Goal: Task Accomplishment & Management: Complete application form

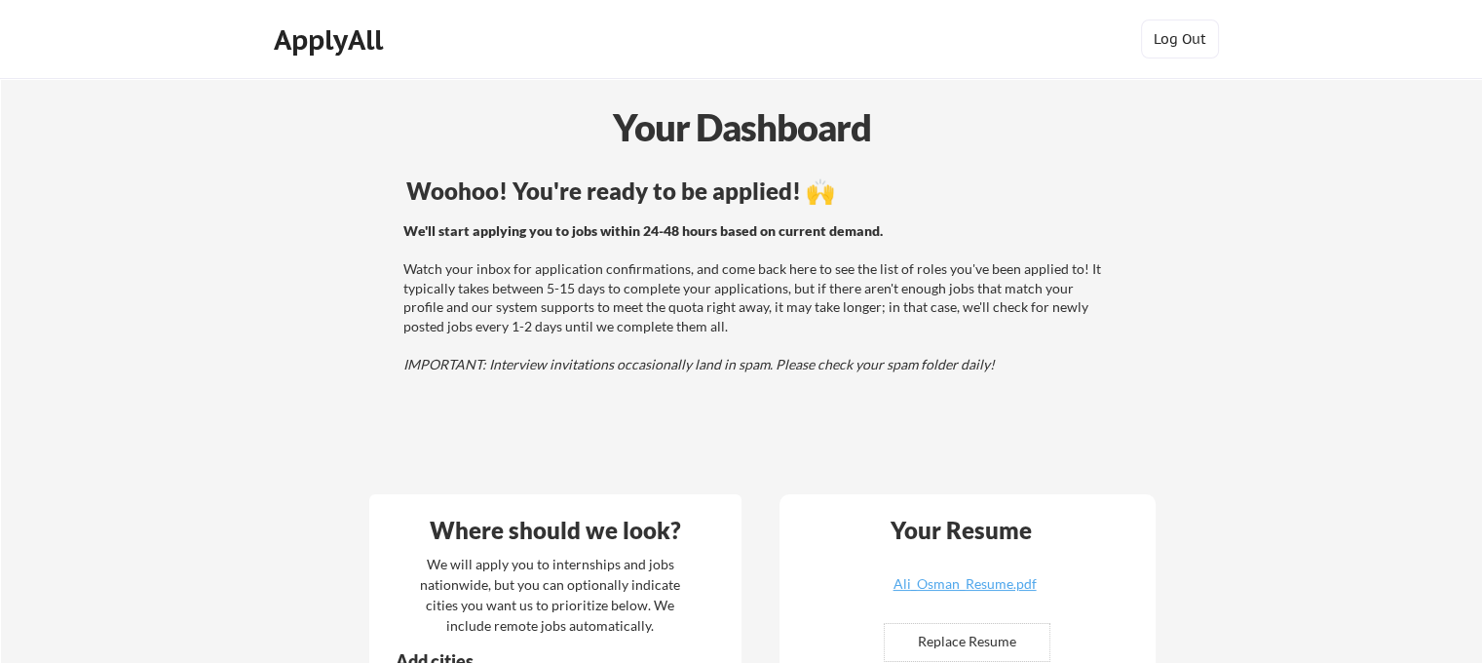
click at [731, 157] on div "Your Dashboard" at bounding box center [742, 128] width 1480 height 59
drag, startPoint x: 731, startPoint y: 157, endPoint x: 830, endPoint y: 201, distance: 108.6
click at [928, 300] on div "We'll start applying you to jobs within 24-48 hours based on current demand. Wa…" at bounding box center [754, 297] width 703 height 153
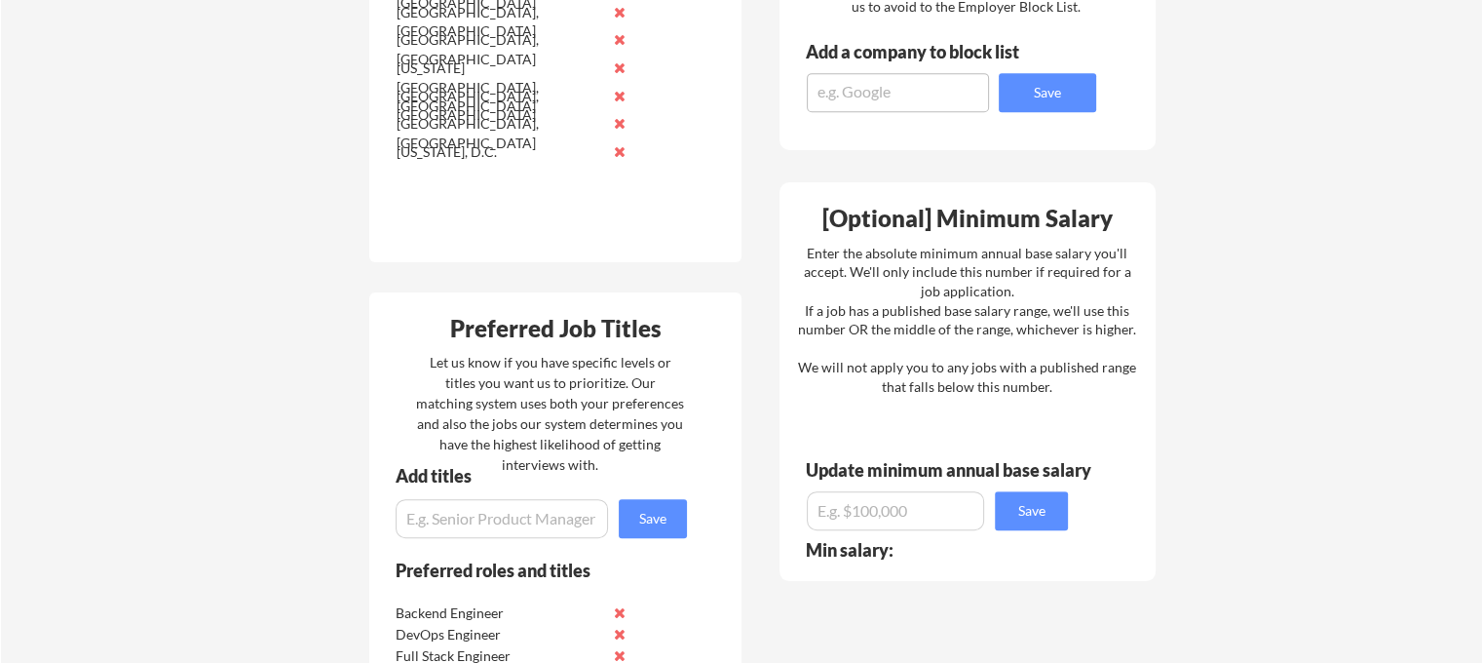
scroll to position [885, 0]
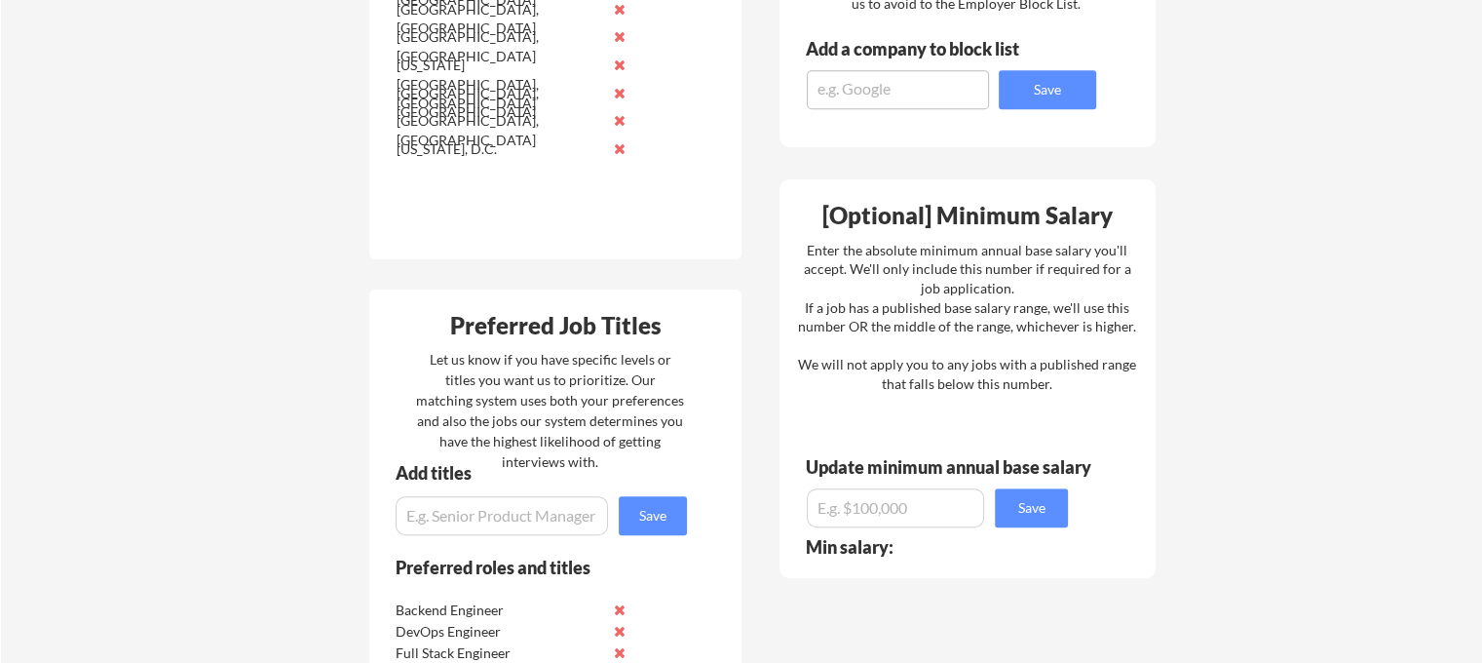
click at [974, 323] on div "Enter the absolute minimum annual base salary you'll accept. We'll only include…" at bounding box center [967, 317] width 338 height 153
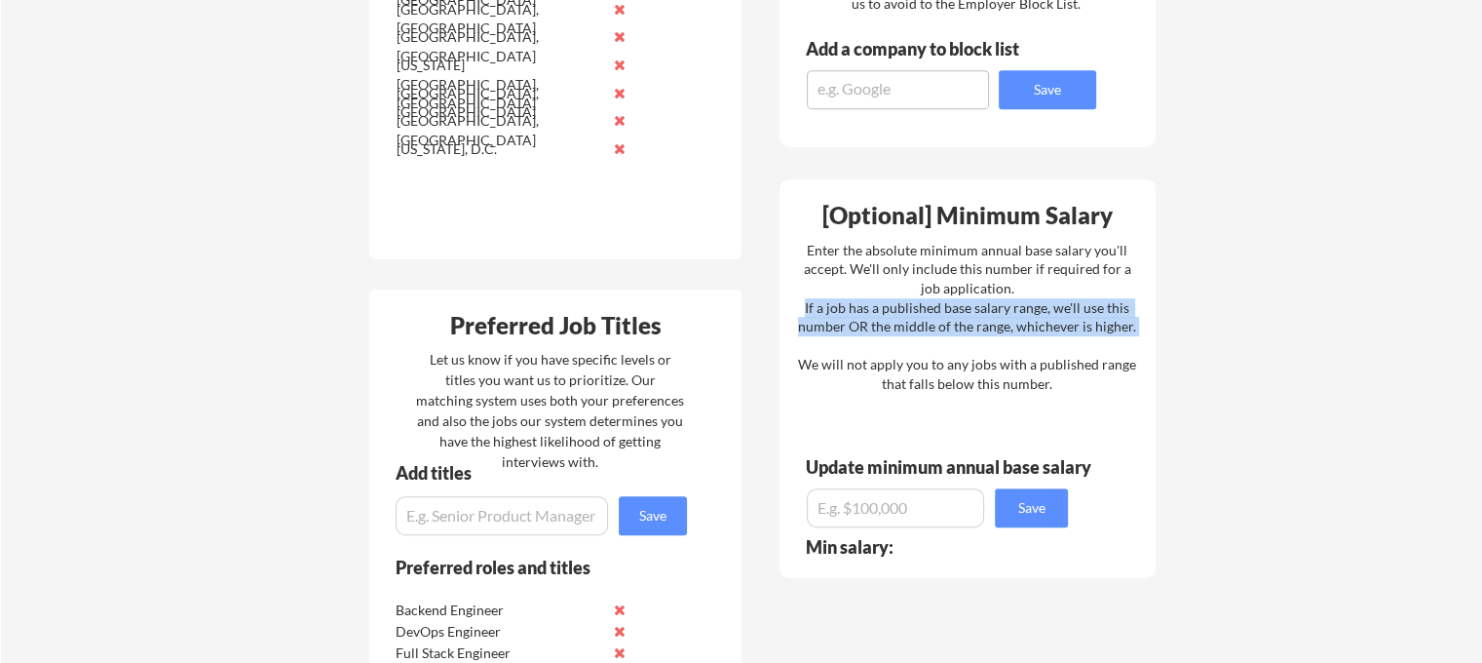
click at [974, 323] on div "Enter the absolute minimum annual base salary you'll accept. We'll only include…" at bounding box center [967, 317] width 338 height 153
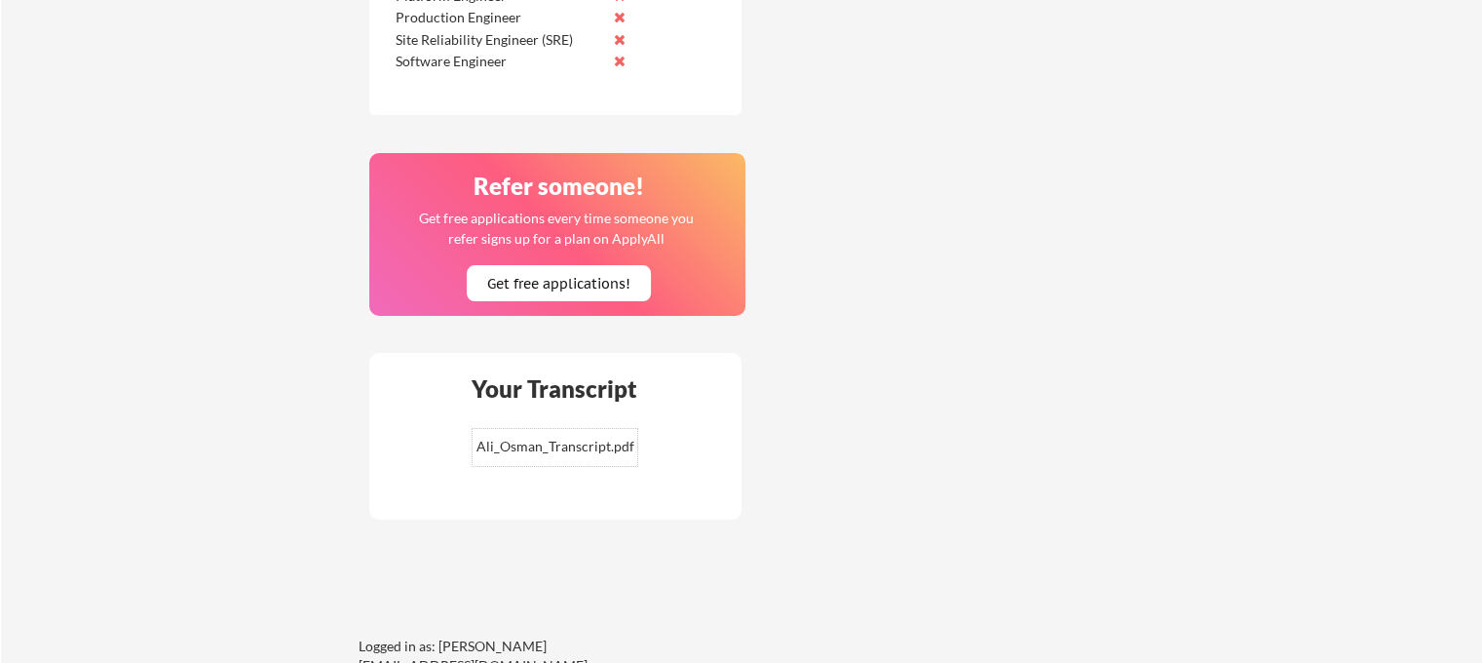
scroll to position [1589, 0]
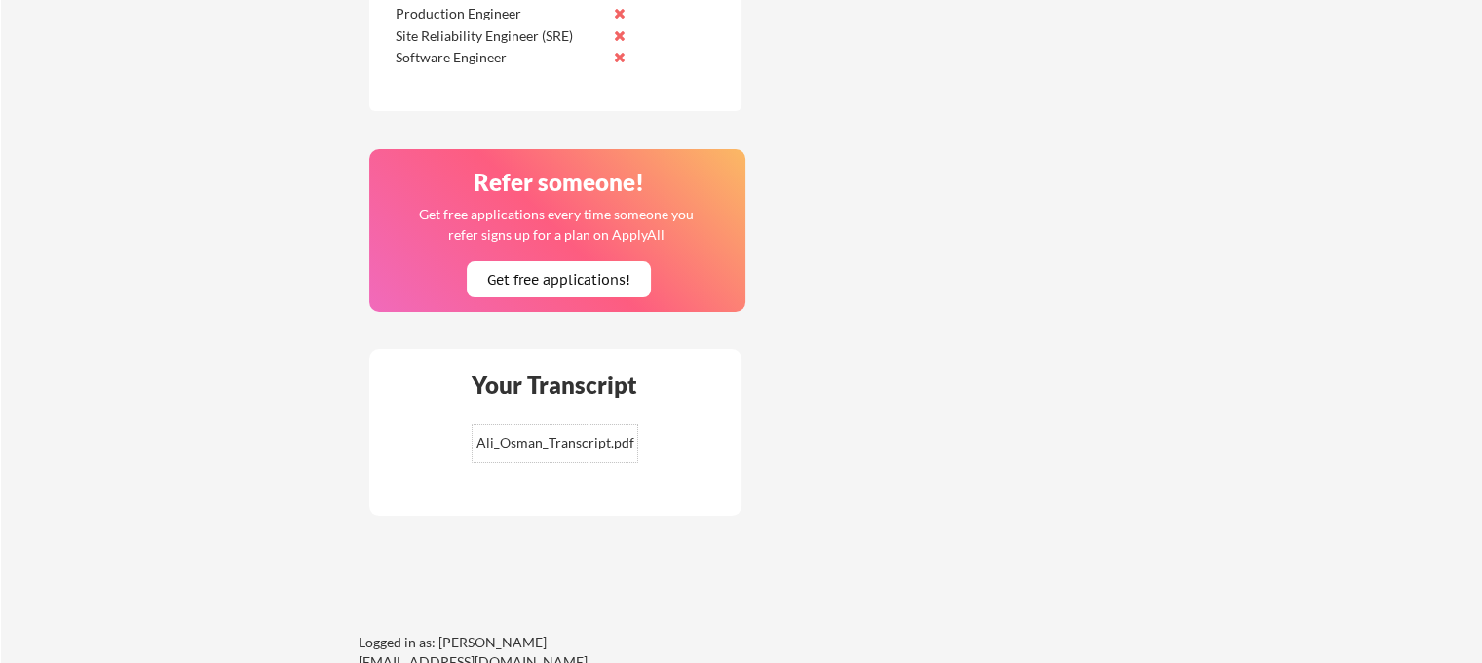
click at [597, 446] on input "file" at bounding box center [555, 443] width 165 height 37
click at [609, 455] on input "file" at bounding box center [555, 443] width 165 height 37
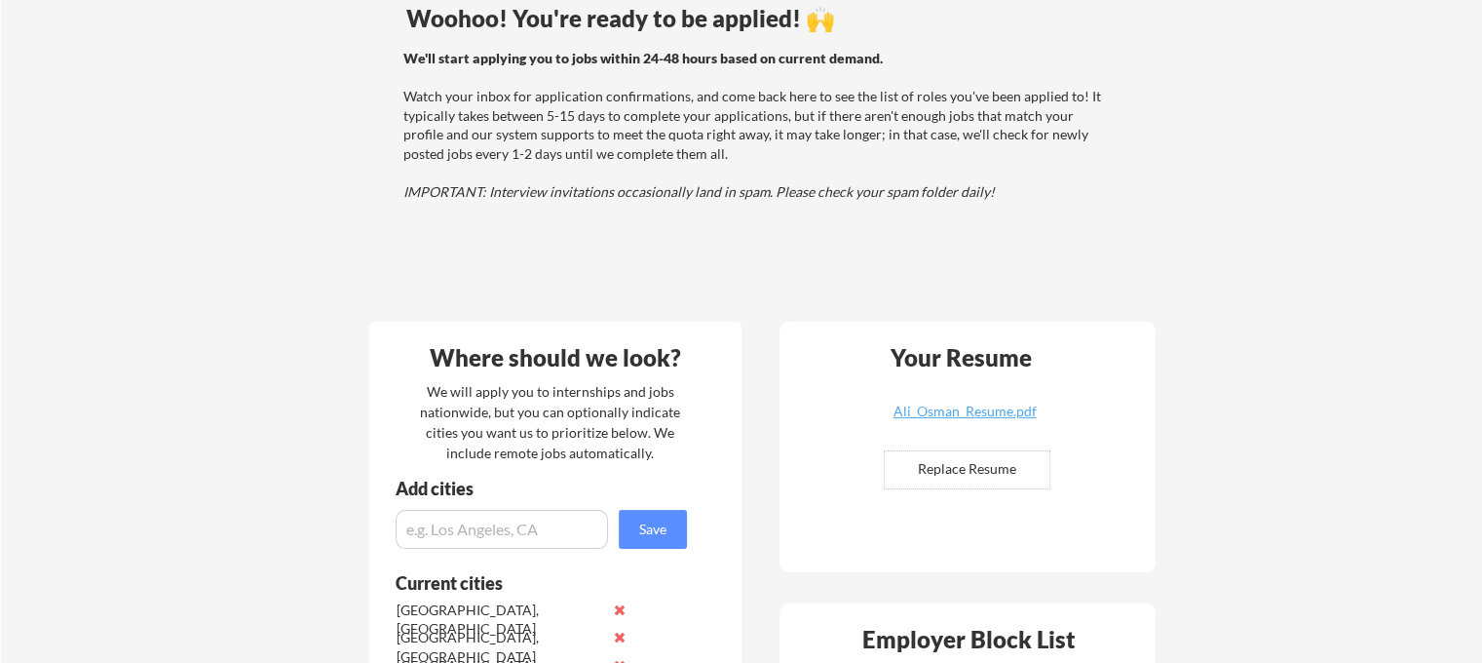
scroll to position [164, 0]
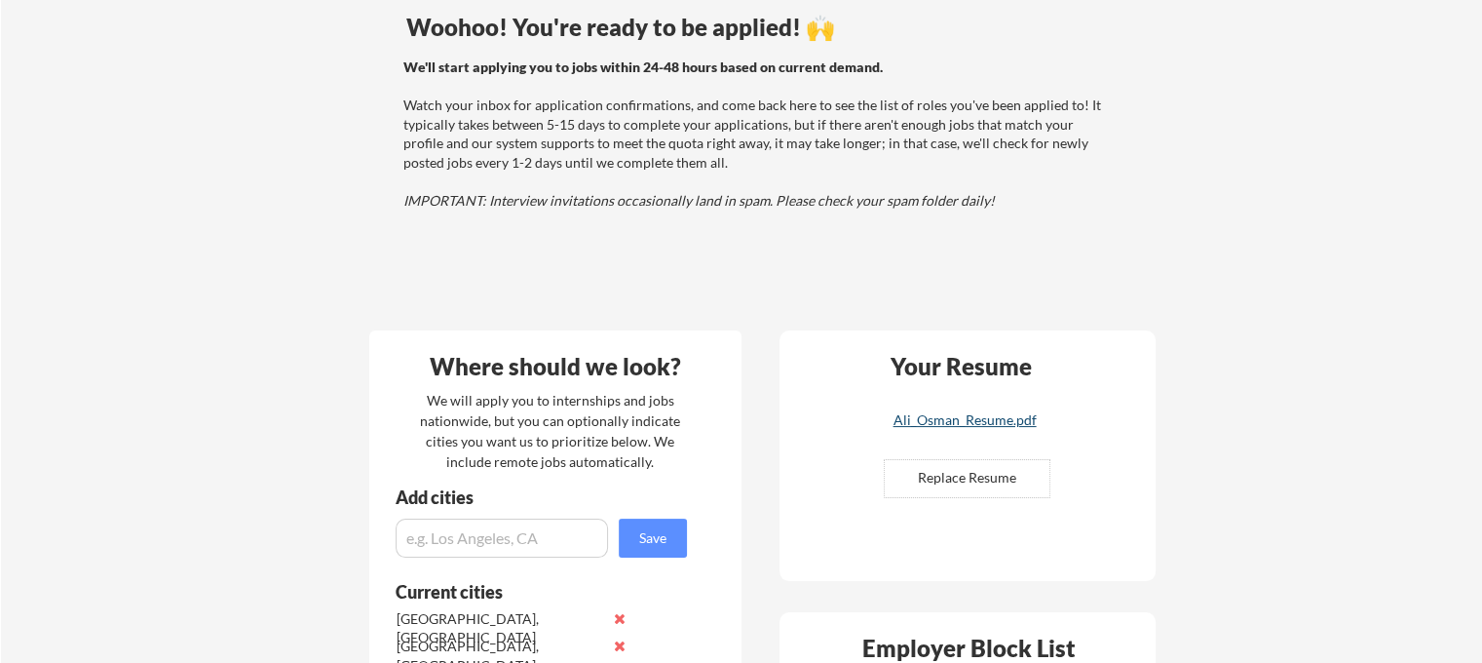
click at [941, 424] on div "Ali_Osman_Resume.pdf" at bounding box center [965, 420] width 232 height 14
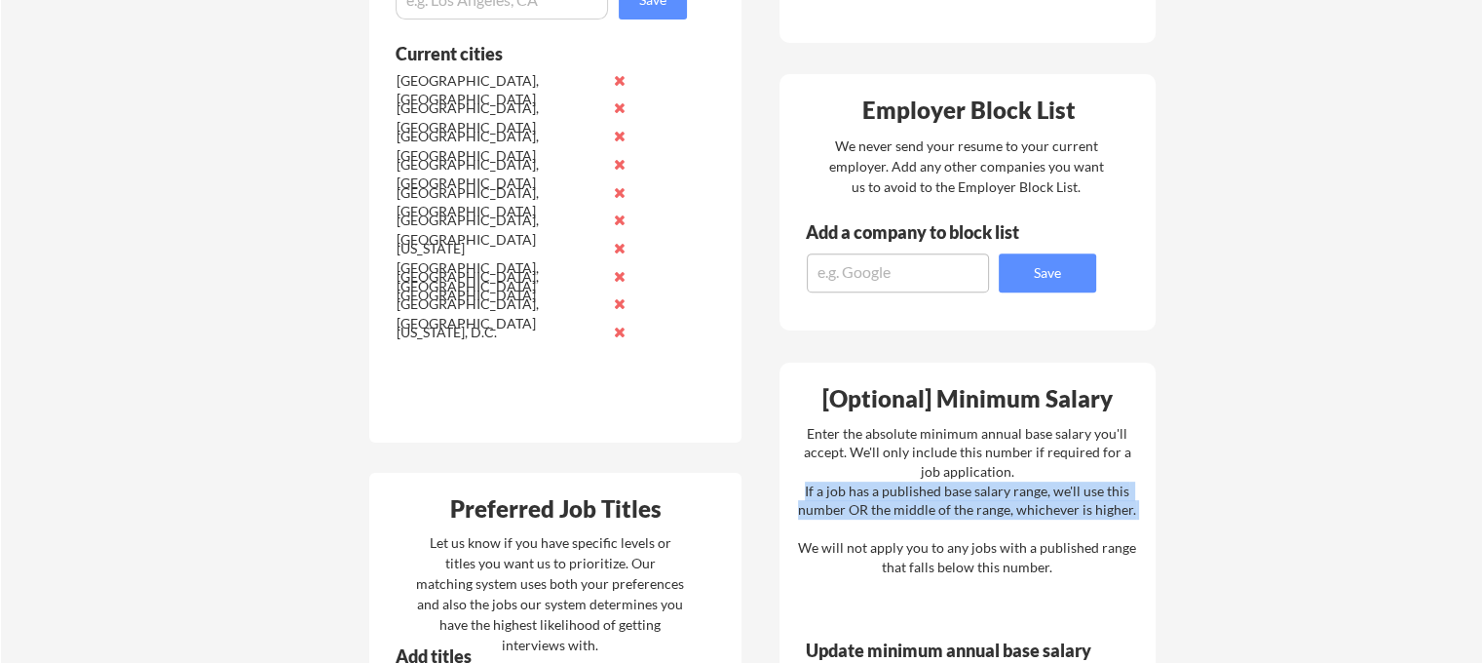
scroll to position [704, 0]
